Goal: Find specific page/section: Find specific page/section

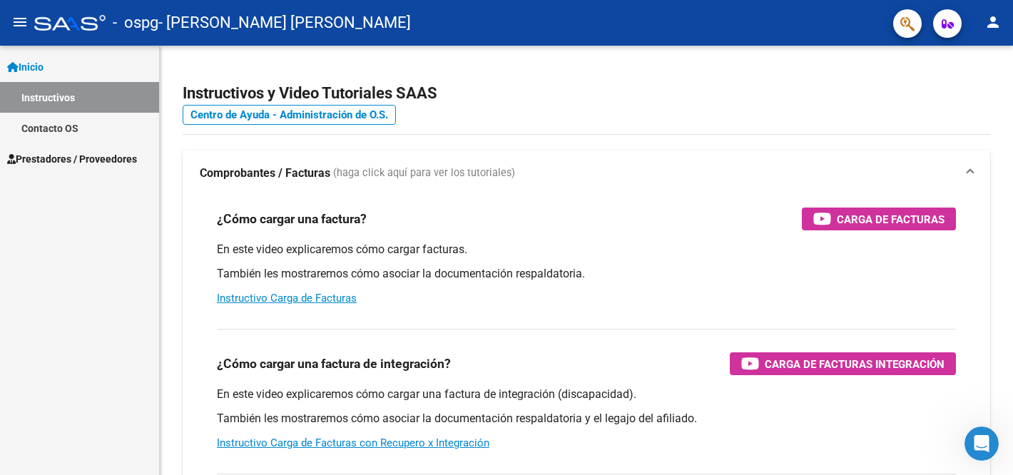
click at [105, 152] on span "Prestadores / Proveedores" at bounding box center [72, 159] width 130 height 16
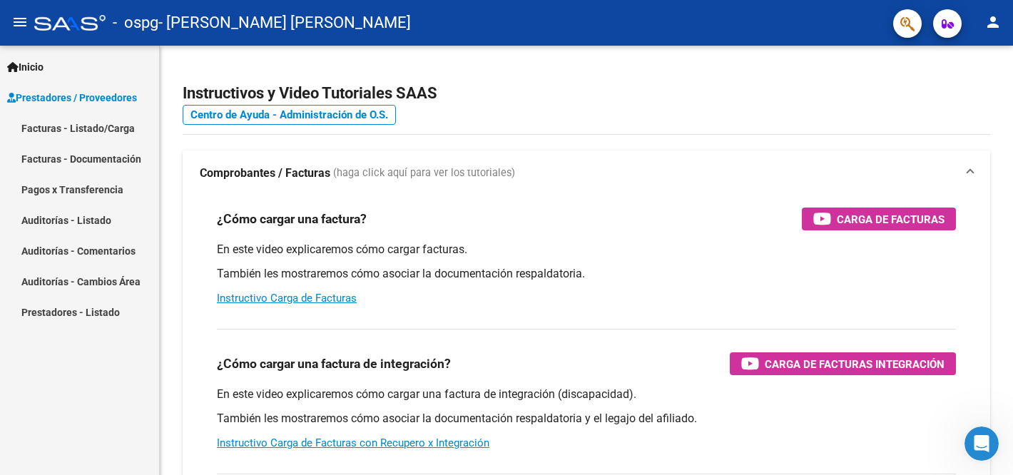
click at [129, 193] on link "Pagos x Transferencia" at bounding box center [79, 189] width 159 height 31
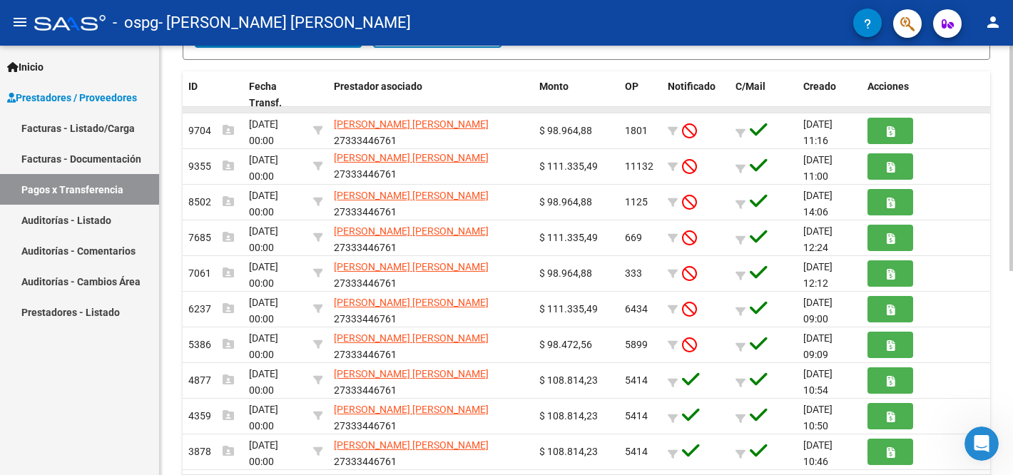
scroll to position [300, 0]
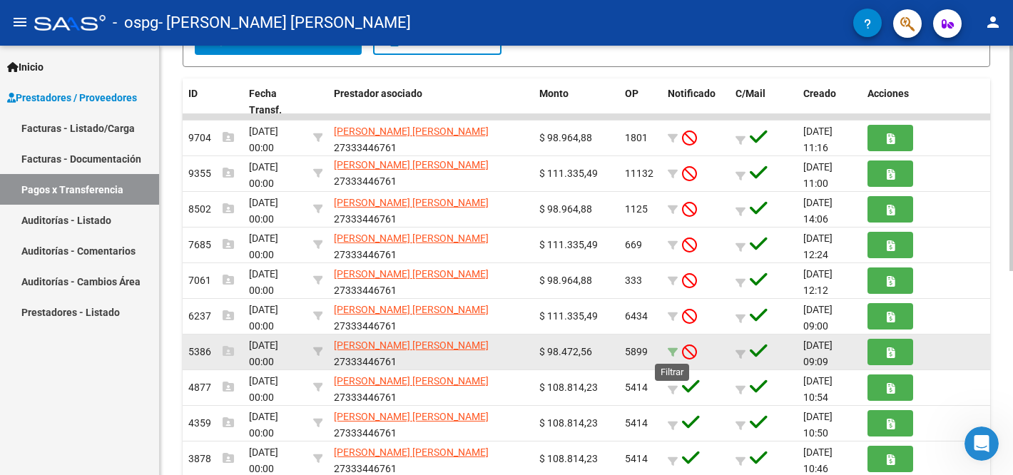
click at [675, 353] on icon at bounding box center [673, 352] width 10 height 10
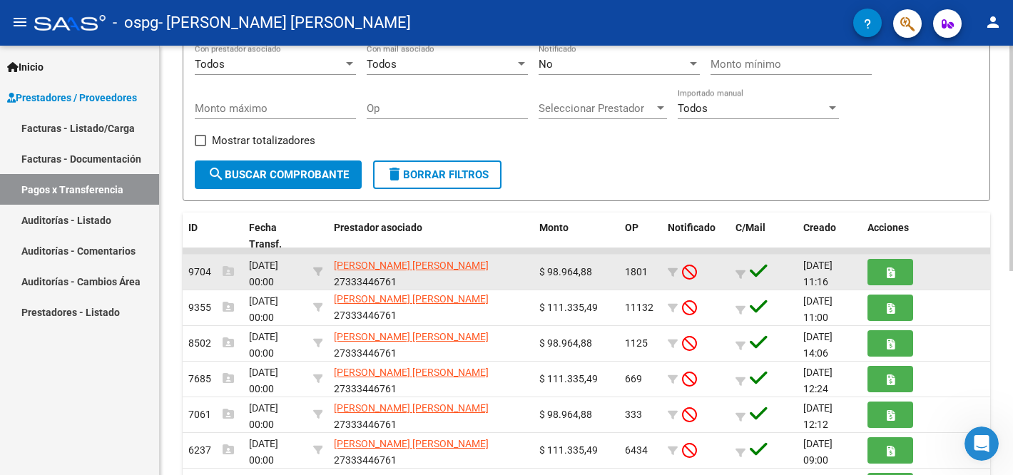
scroll to position [118, 0]
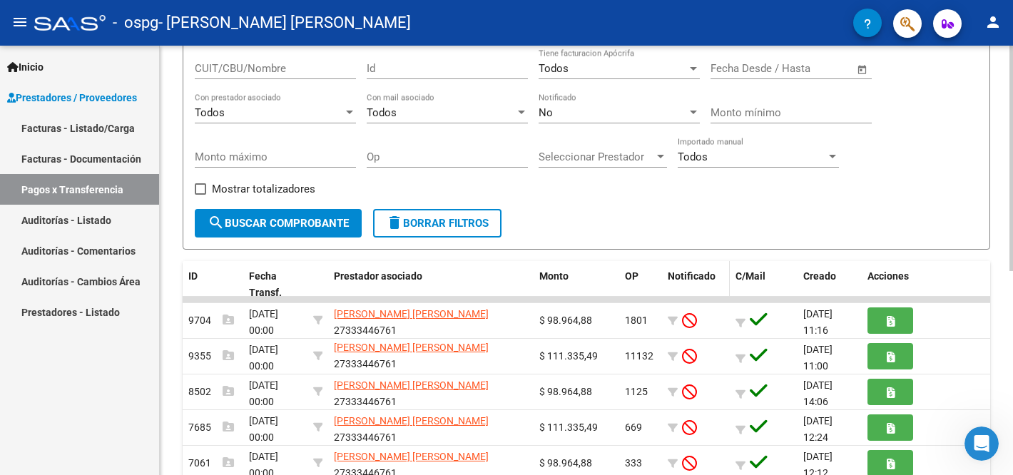
click at [683, 279] on span "Notificado" at bounding box center [692, 275] width 48 height 11
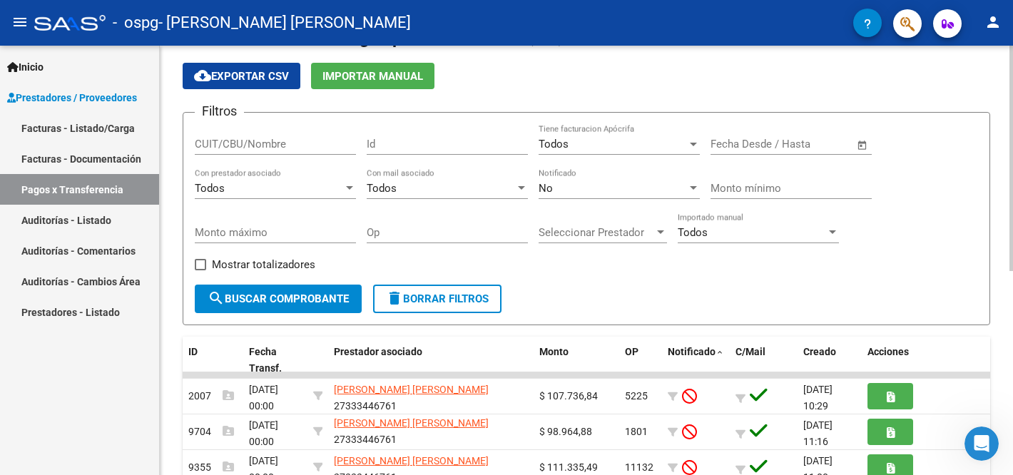
scroll to position [0, 0]
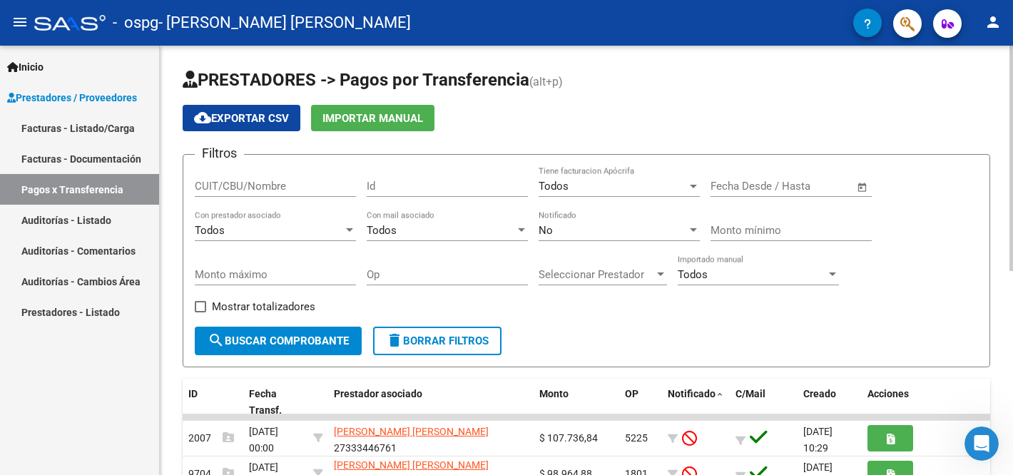
click at [425, 341] on span "delete Borrar Filtros" at bounding box center [437, 341] width 103 height 13
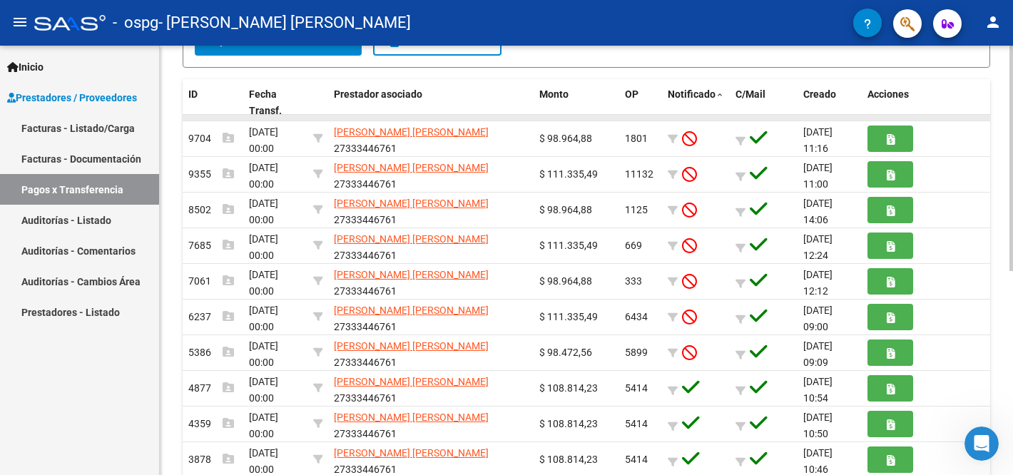
scroll to position [389, 0]
